Goal: Task Accomplishment & Management: Use online tool/utility

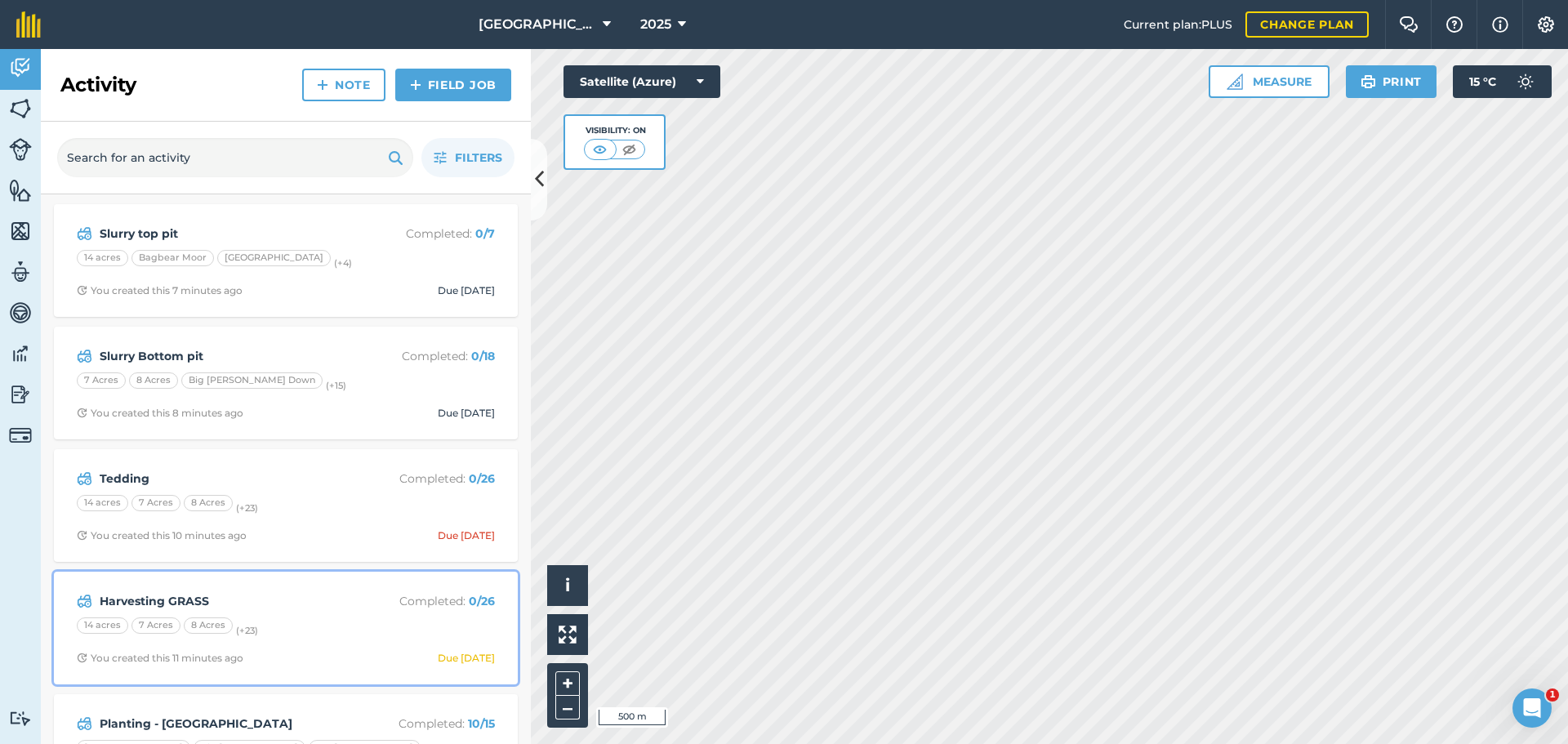
click at [263, 601] on strong "Harvesting GRASS" at bounding box center [229, 600] width 259 height 18
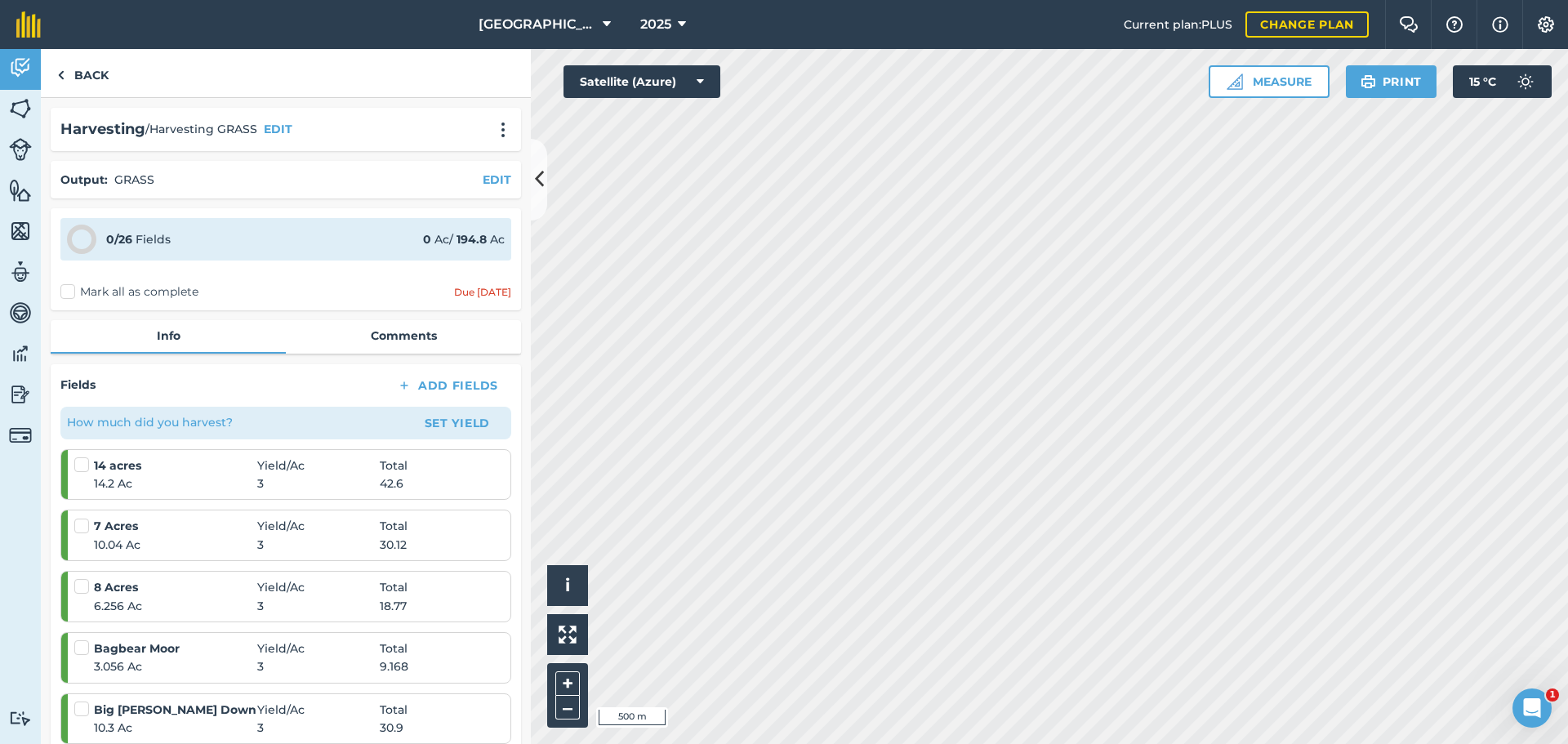
click at [65, 293] on label "Mark all as complete" at bounding box center [130, 291] width 138 height 18
click at [65, 293] on input "Mark all as complete" at bounding box center [66, 289] width 11 height 11
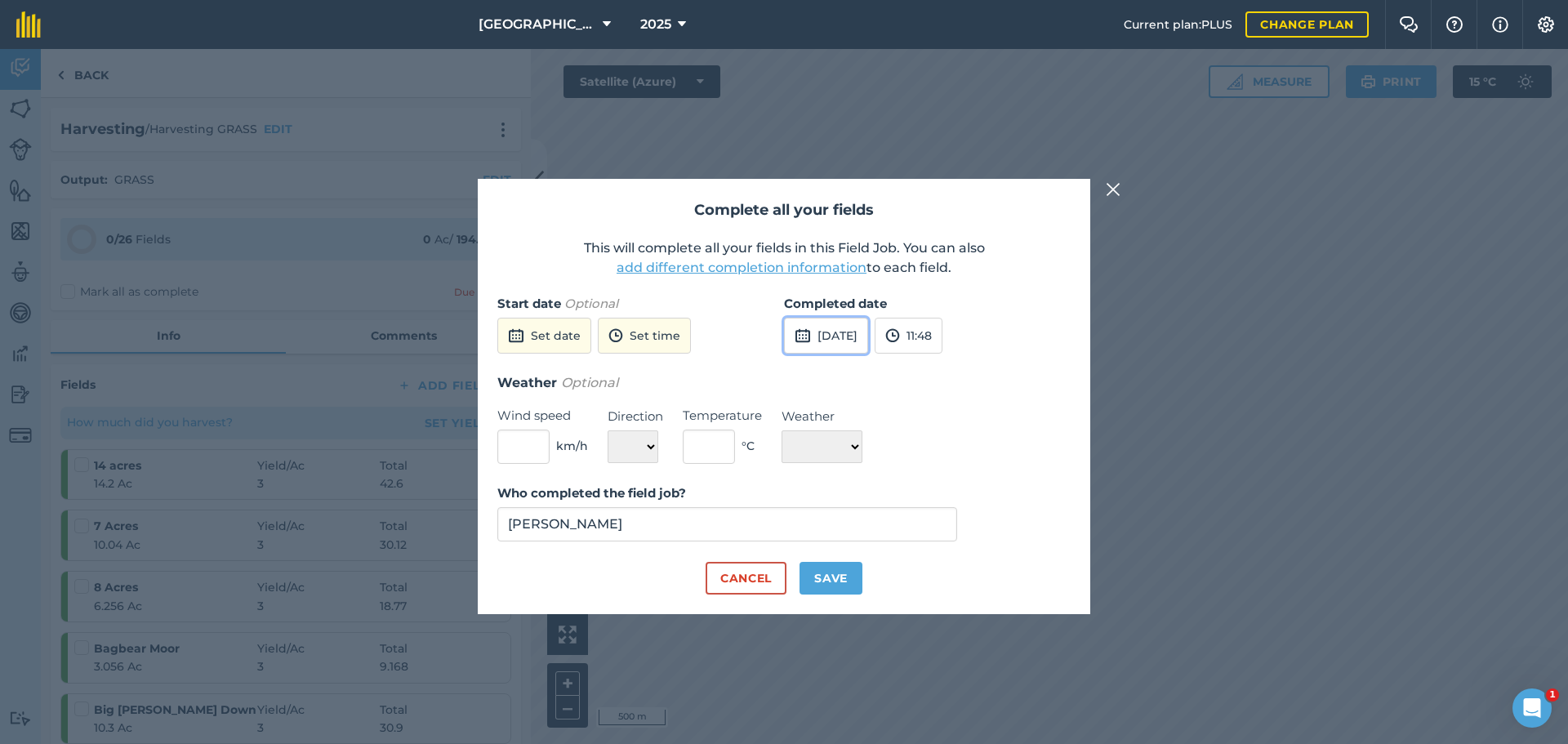
click at [846, 333] on button "26th Sep 2025" at bounding box center [826, 336] width 84 height 36
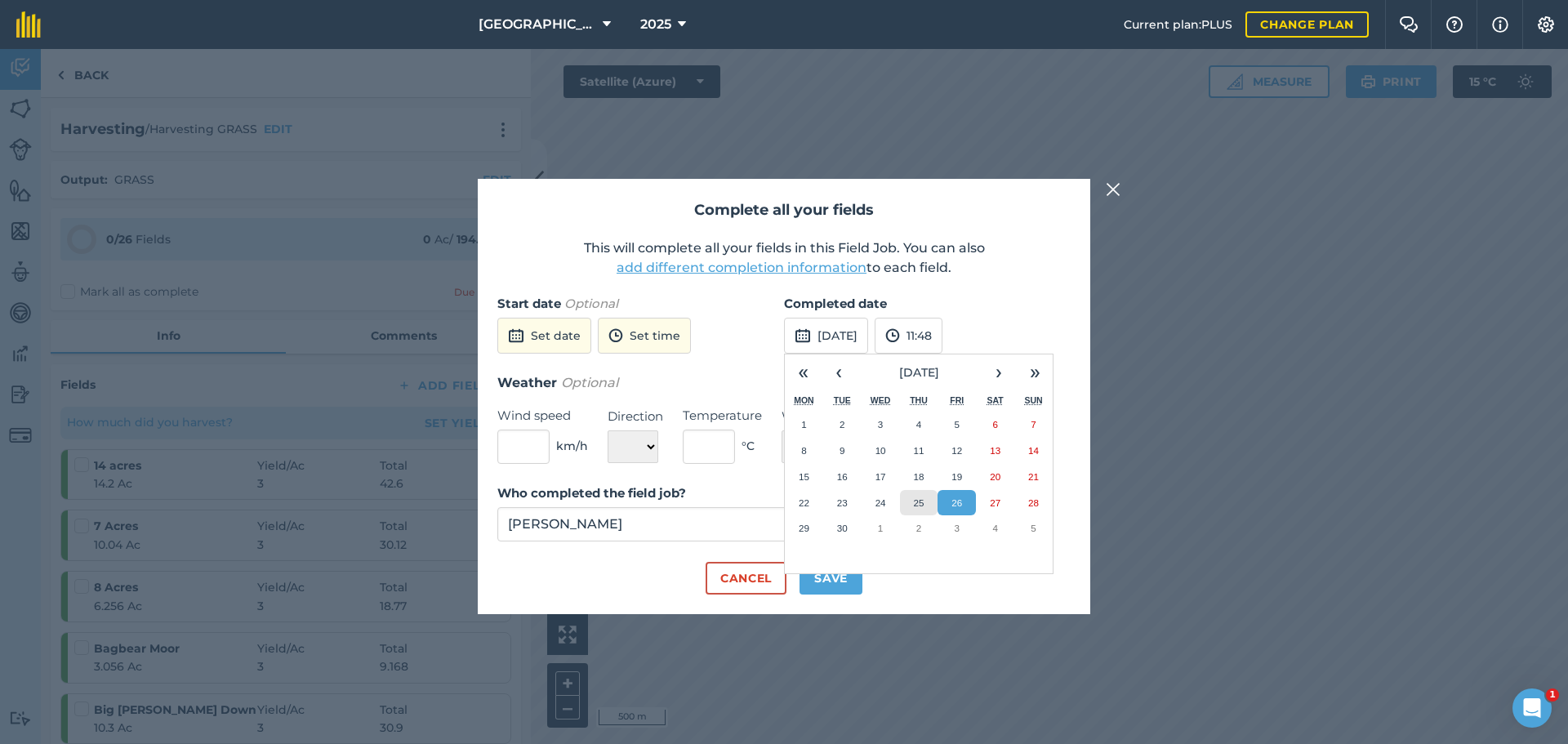
click at [928, 495] on button "25" at bounding box center [919, 503] width 39 height 26
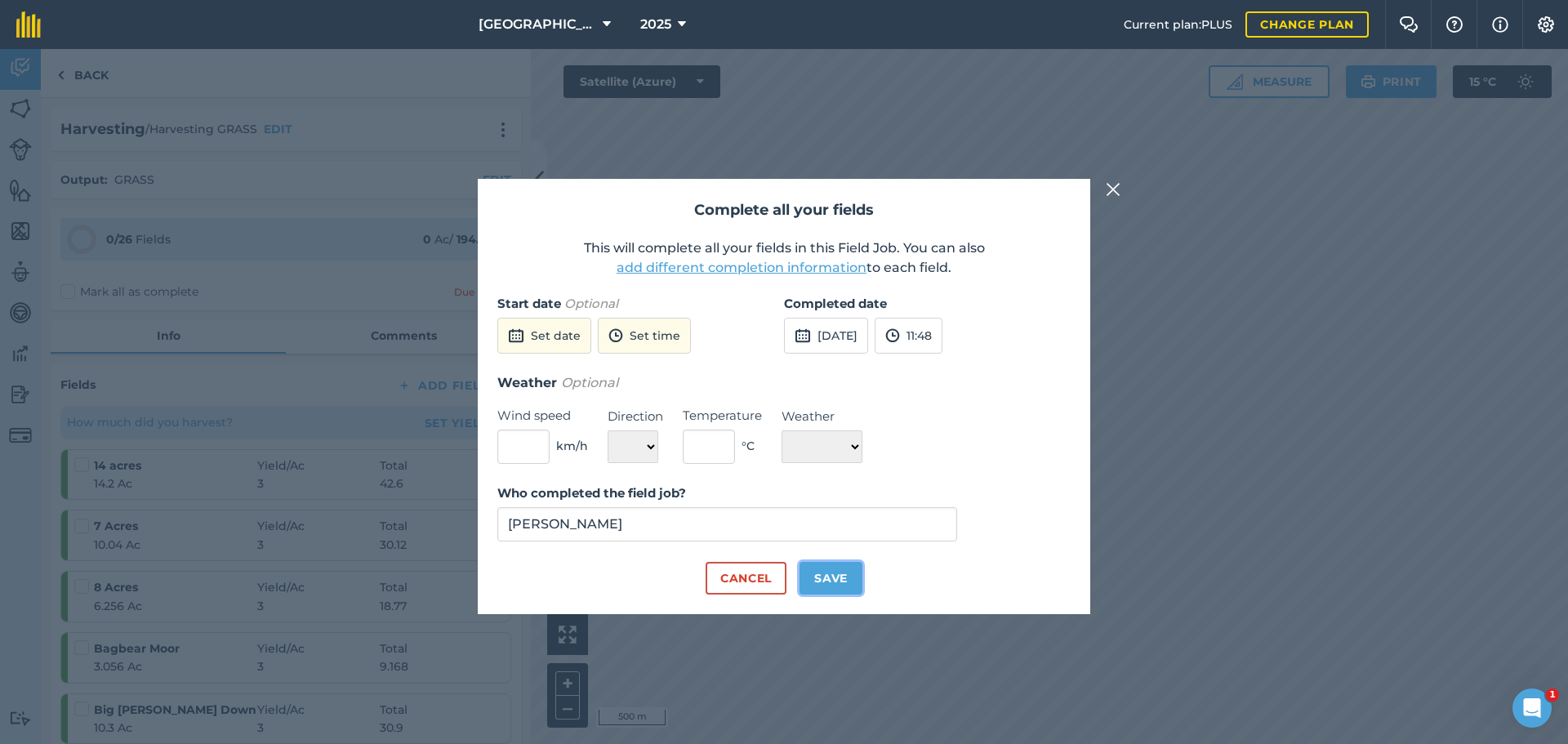
click at [827, 573] on button "Save" at bounding box center [831, 578] width 63 height 32
checkbox input "true"
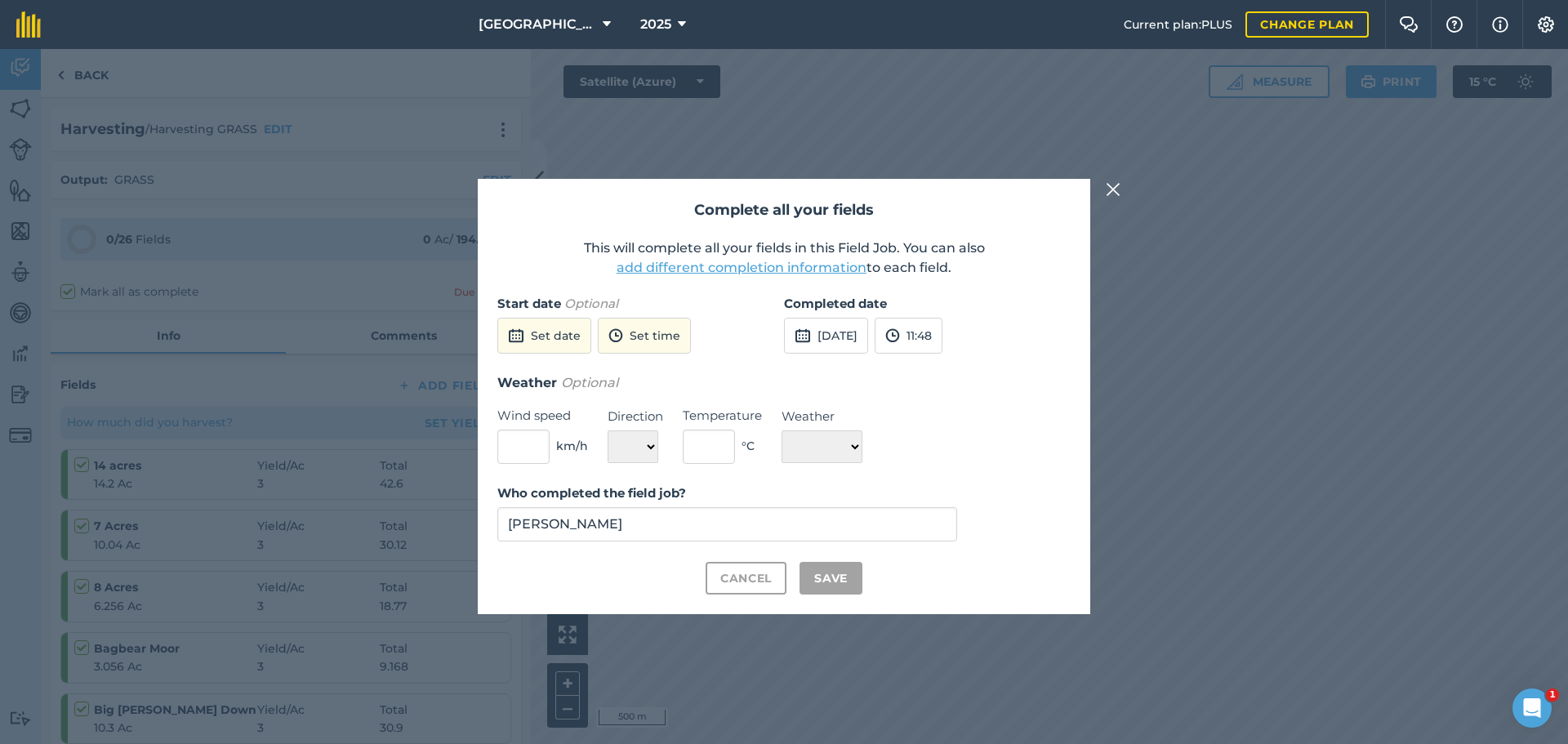
checkbox input "true"
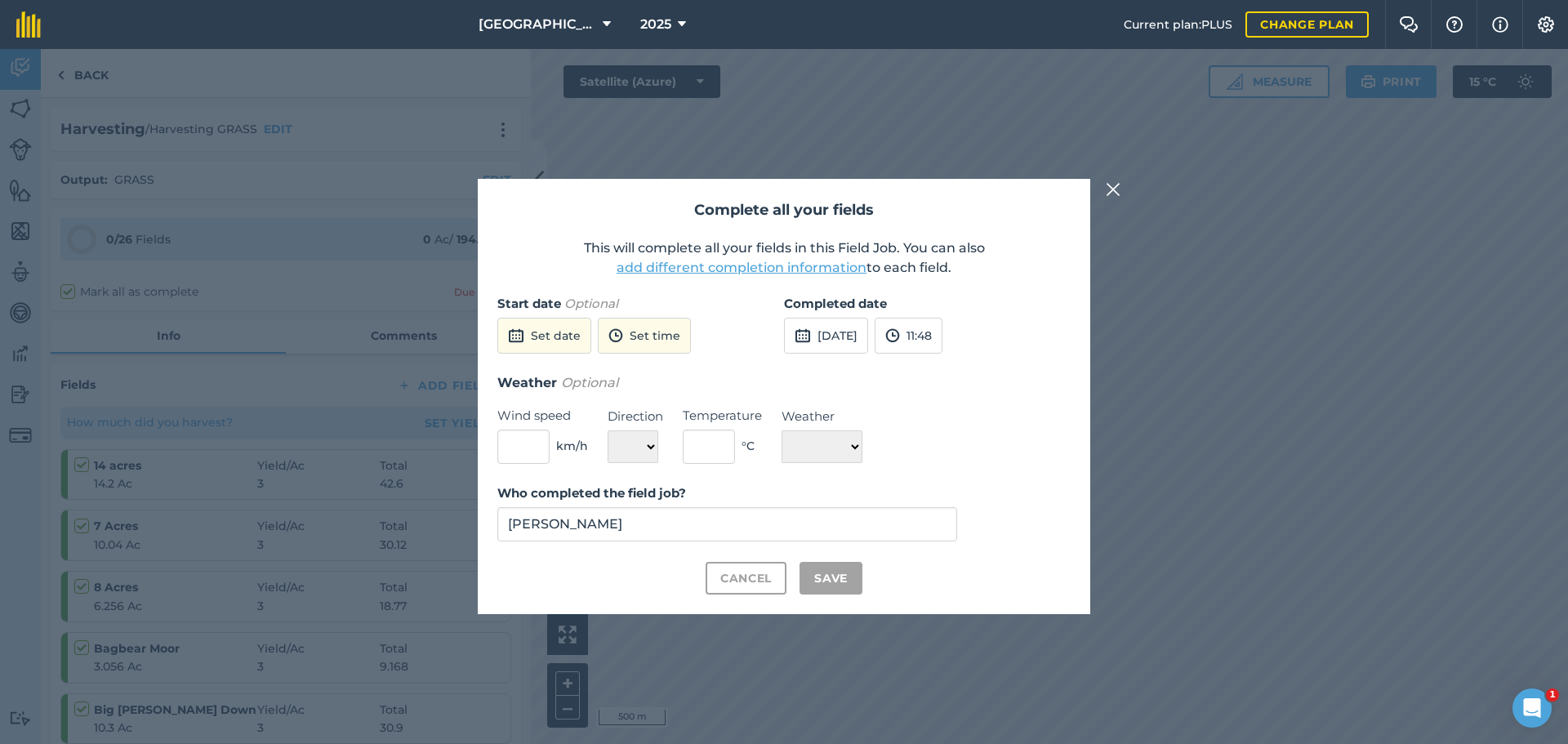
checkbox input "true"
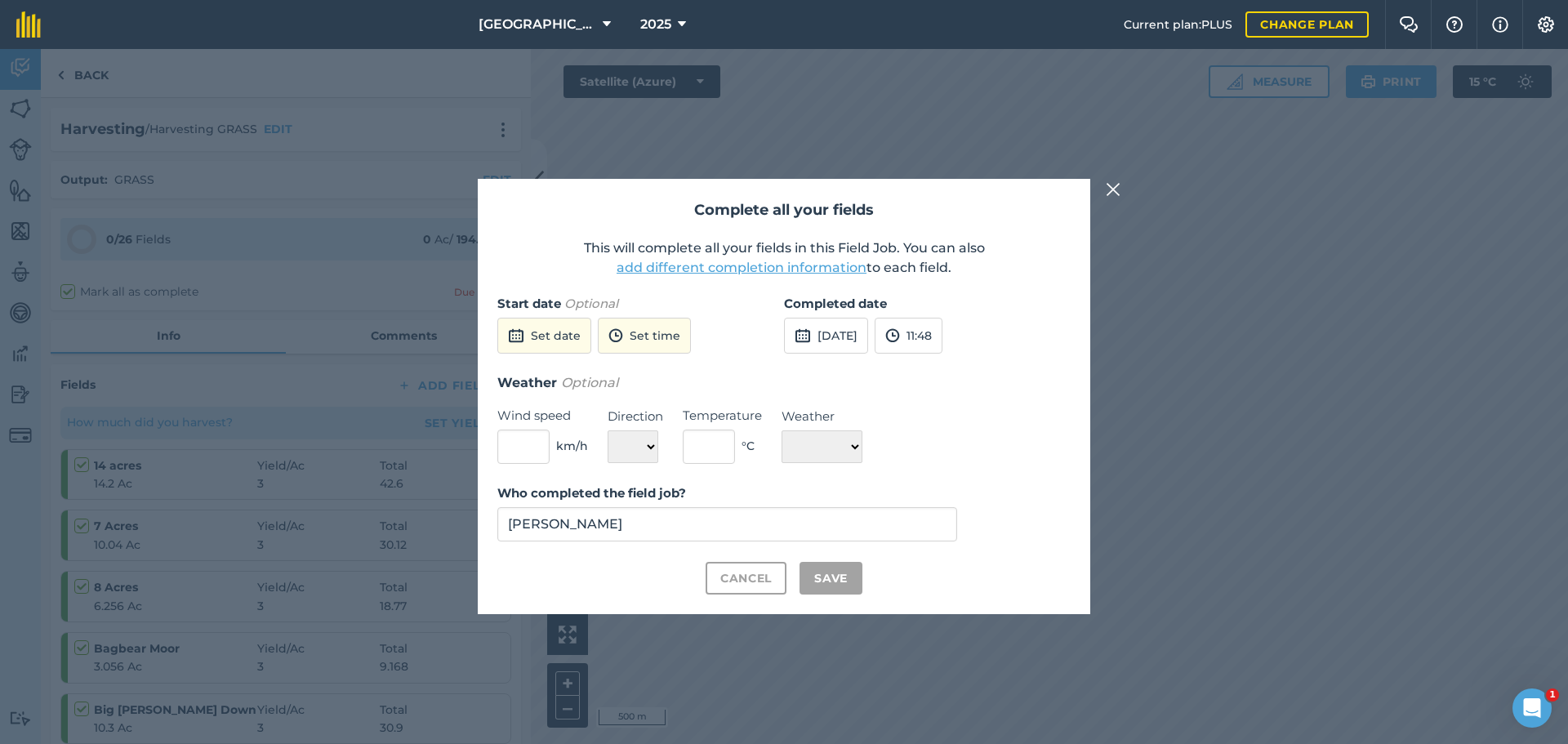
checkbox input "true"
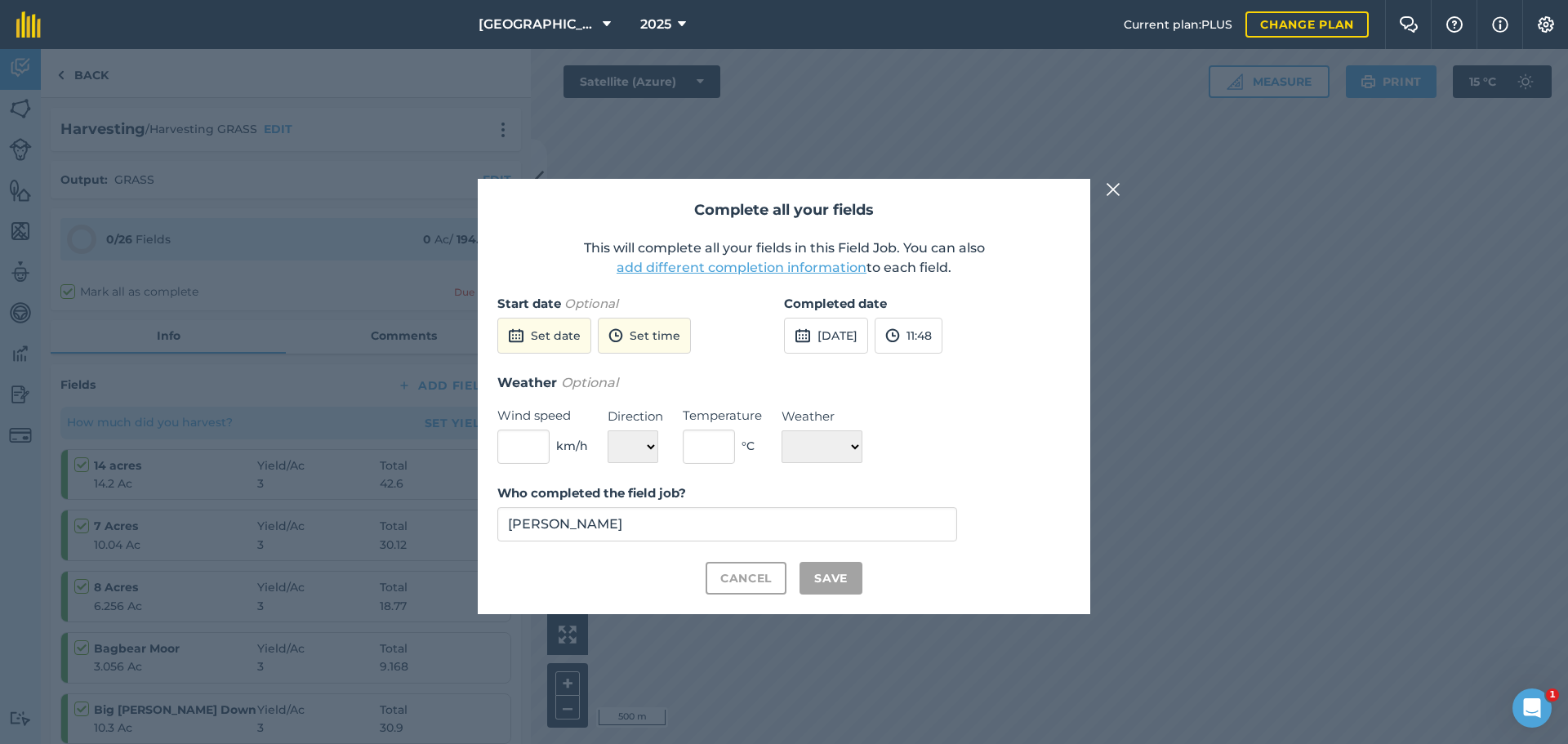
checkbox input "true"
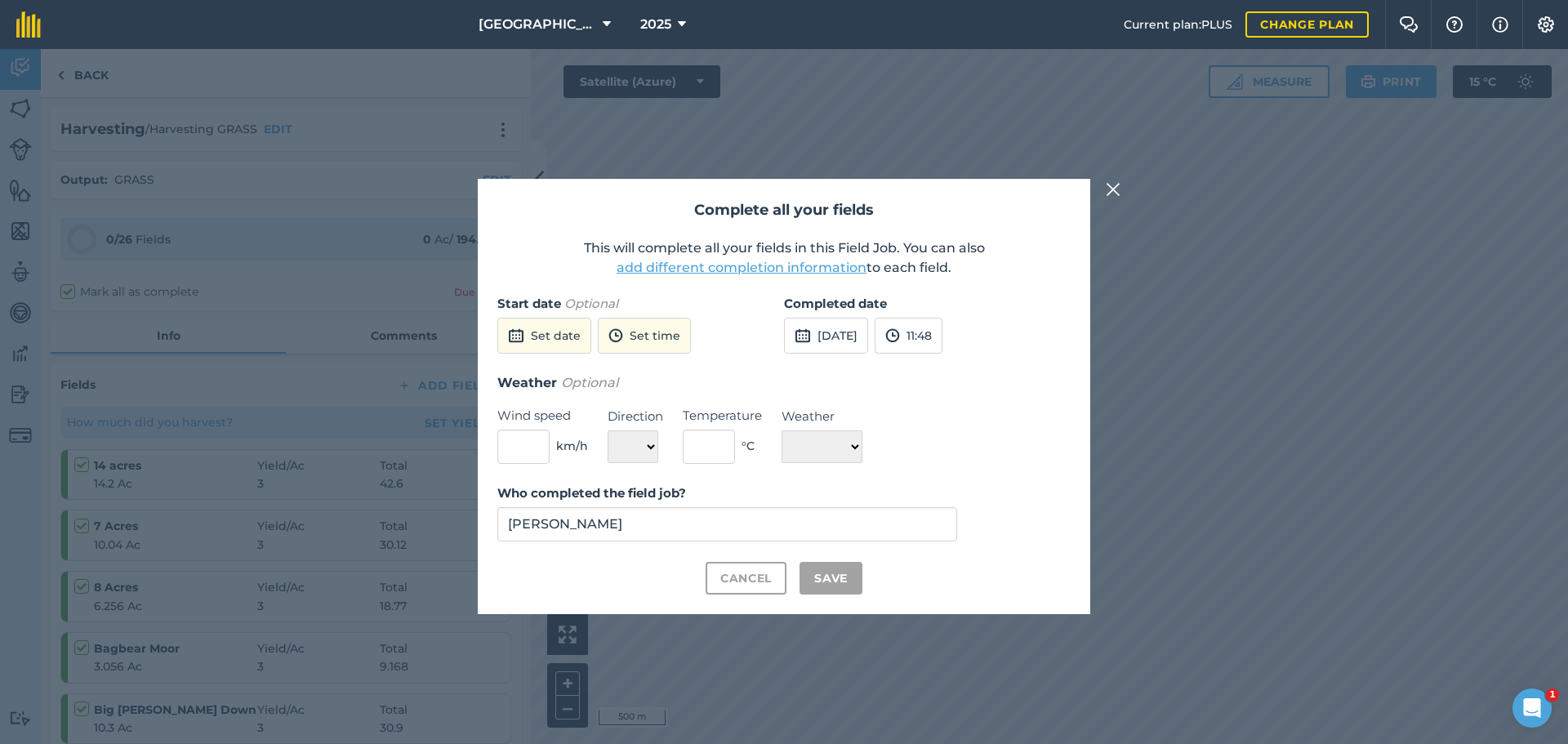
checkbox input "true"
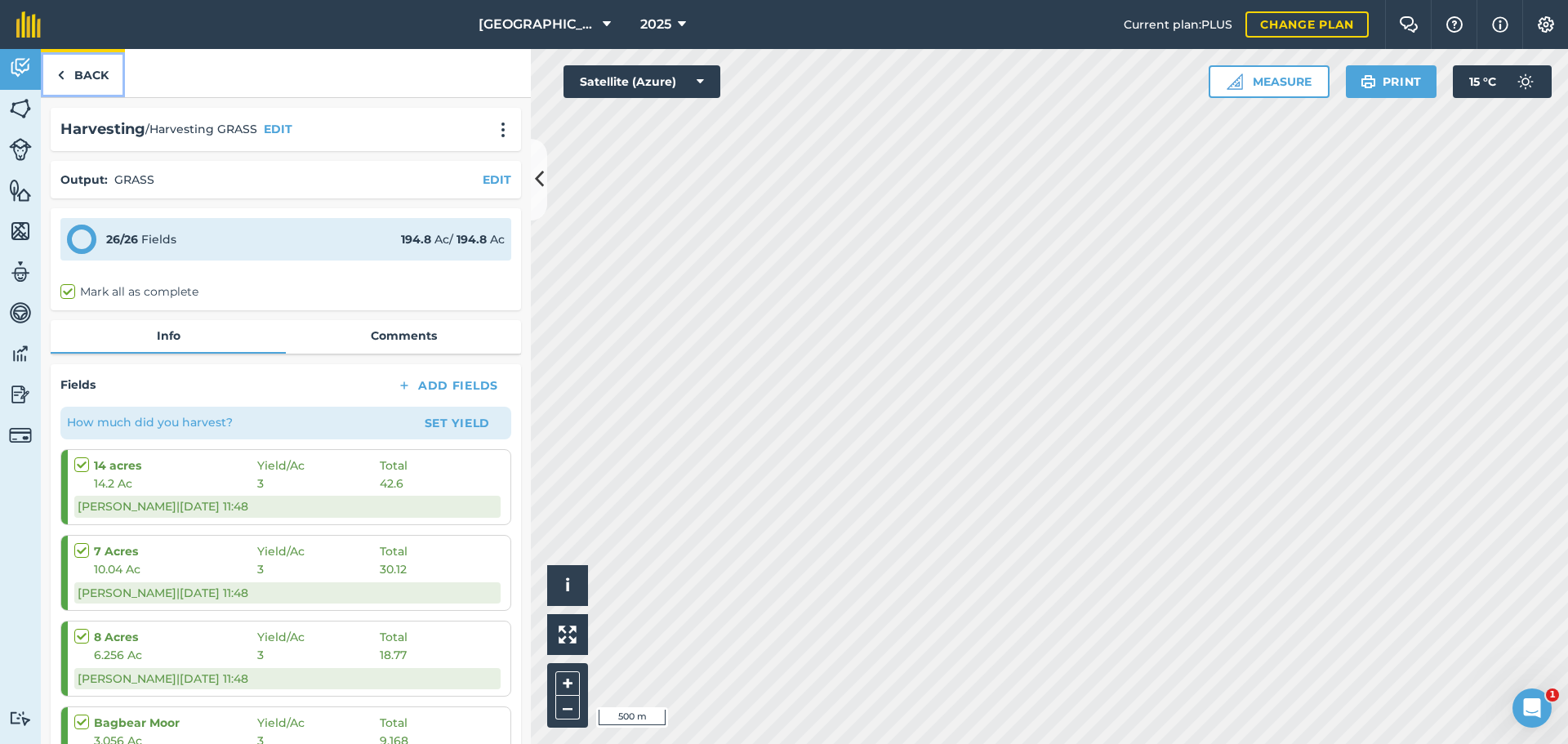
click at [84, 76] on link "Back" at bounding box center [82, 73] width 84 height 48
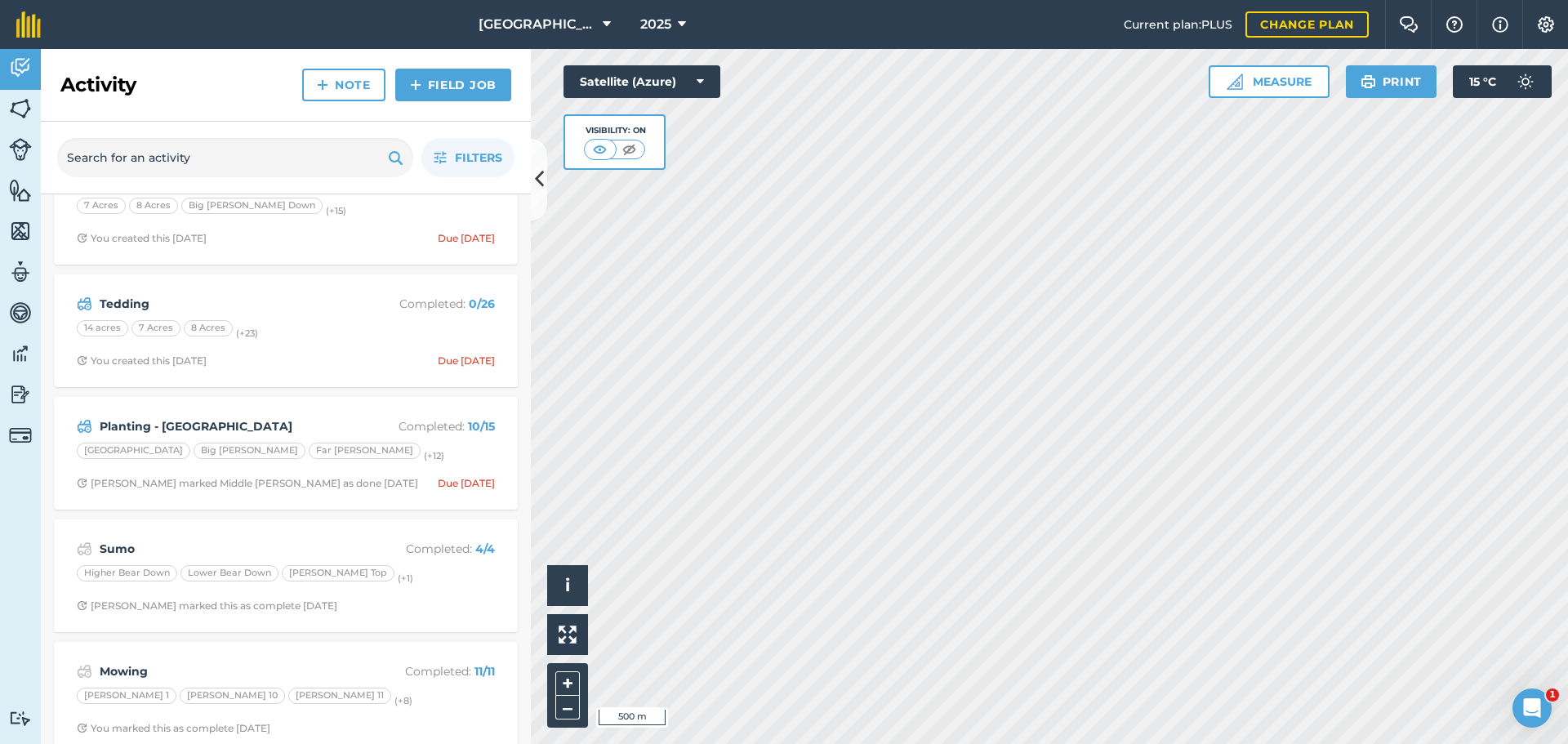
scroll to position [326, 0]
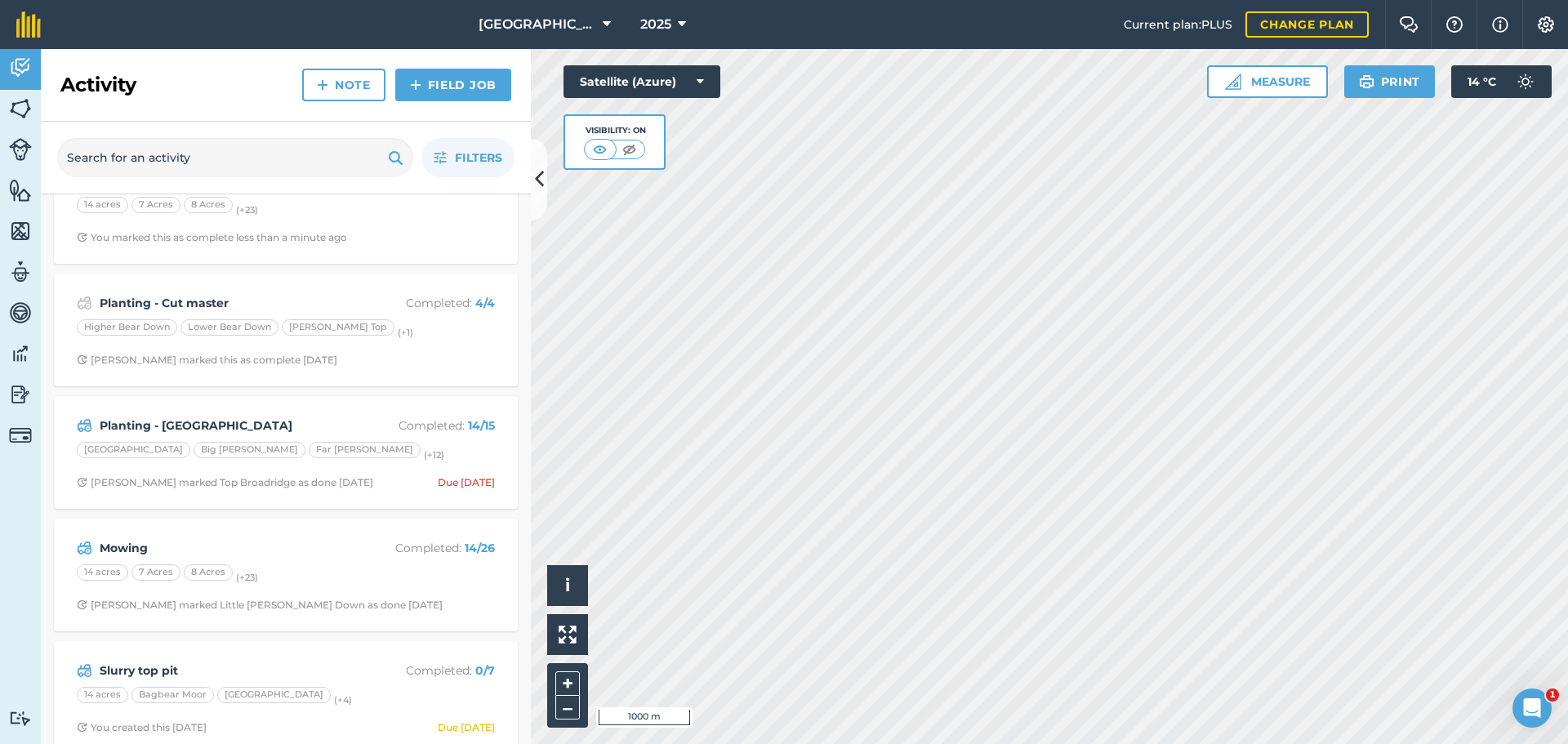
scroll to position [82, 0]
